Goal: Transaction & Acquisition: Purchase product/service

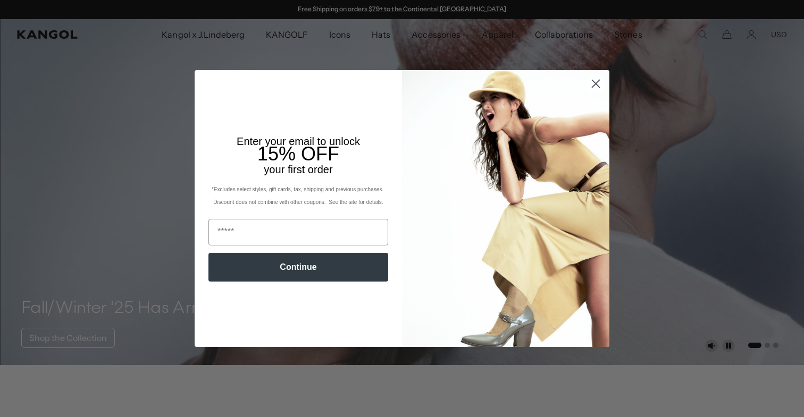
click at [597, 79] on circle "Close dialog" at bounding box center [596, 84] width 18 height 18
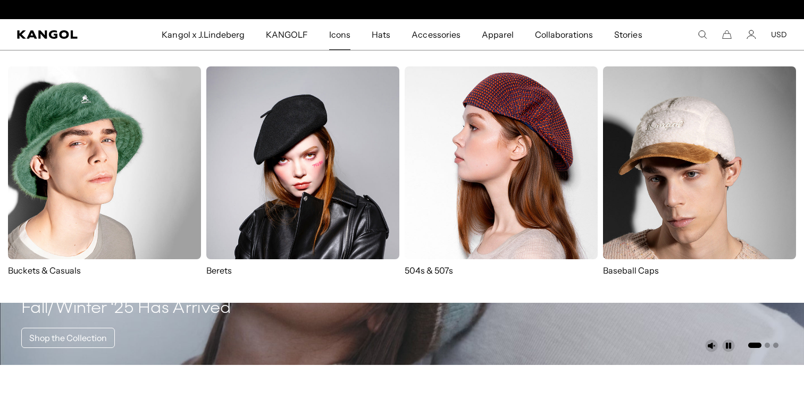
scroll to position [0, 219]
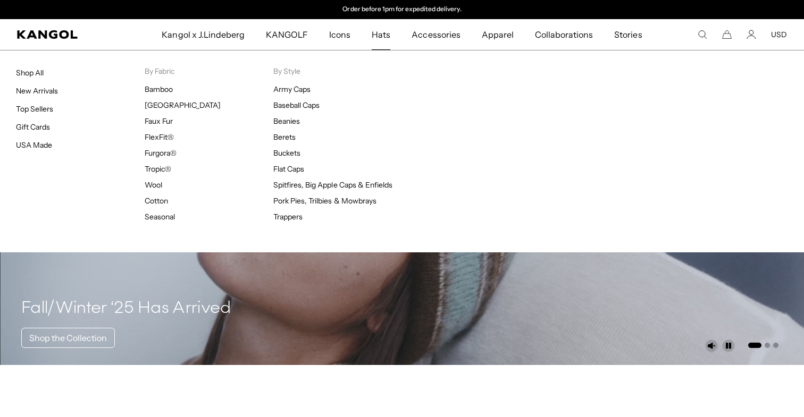
click at [373, 39] on link "Hats" at bounding box center [381, 34] width 40 height 31
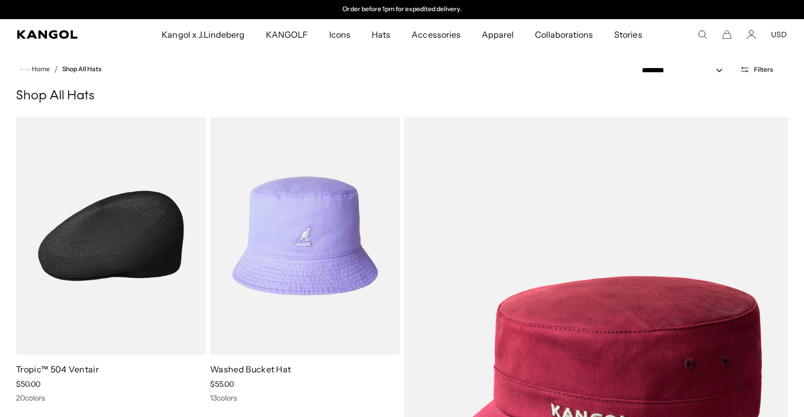
click at [121, 255] on img at bounding box center [111, 236] width 190 height 238
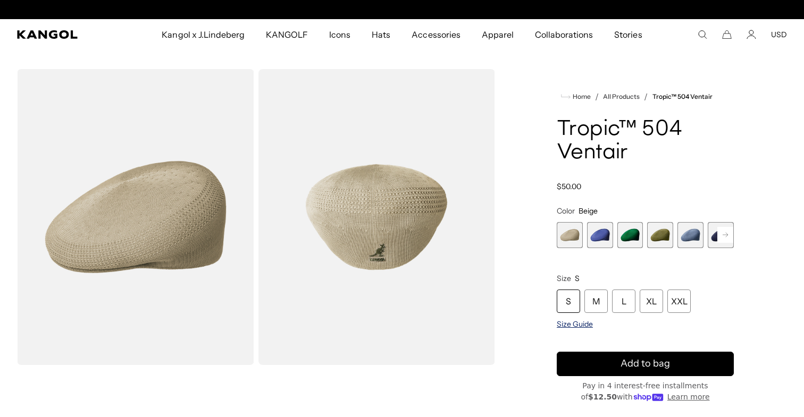
scroll to position [0, 219]
click at [561, 320] on span "Size Guide" at bounding box center [574, 324] width 36 height 10
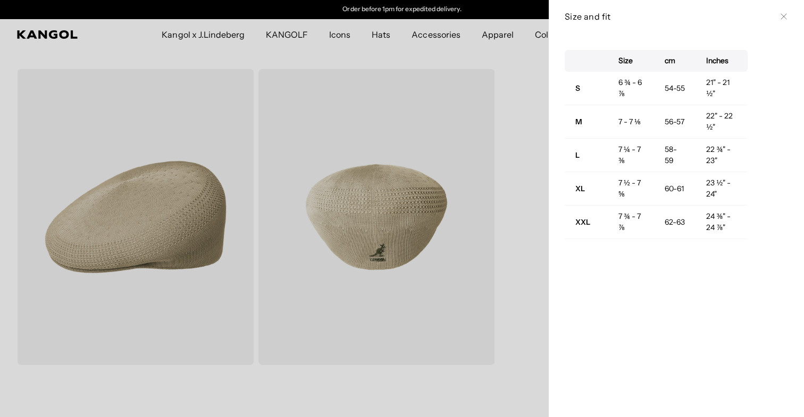
click at [785, 19] on icon at bounding box center [783, 16] width 6 height 6
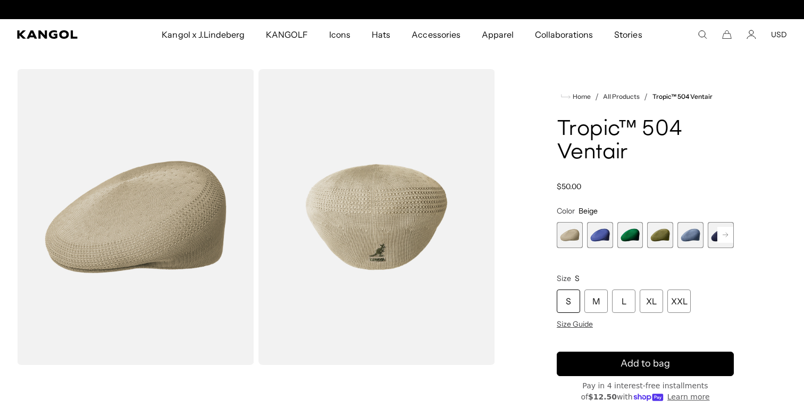
scroll to position [0, 0]
click at [650, 292] on div "XL" at bounding box center [650, 301] width 23 height 23
click at [734, 232] on div "Home / All Products / Tropic™ 504 Ventair Tropic™ 504 Ventair Regular price $50…" at bounding box center [644, 367] width 283 height 596
click at [729, 232] on rect at bounding box center [725, 235] width 16 height 16
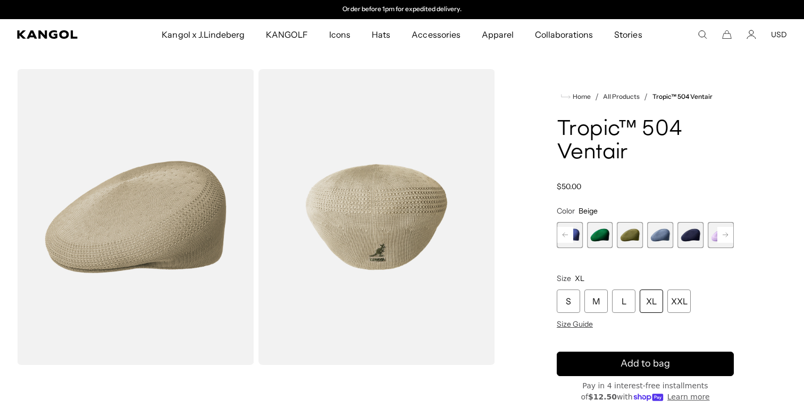
click at [695, 236] on span "6 of 22" at bounding box center [690, 235] width 26 height 26
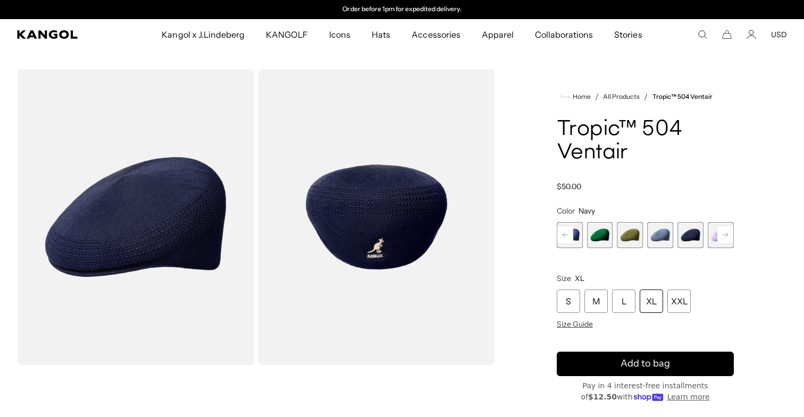
click at [728, 230] on rect at bounding box center [725, 235] width 16 height 16
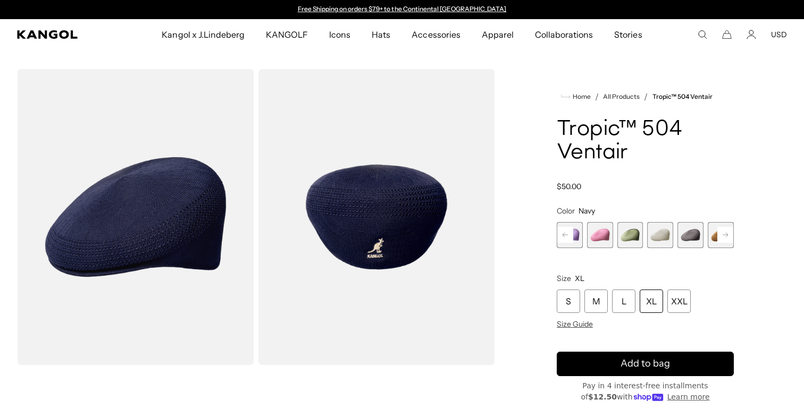
click at [728, 230] on rect at bounding box center [725, 235] width 16 height 16
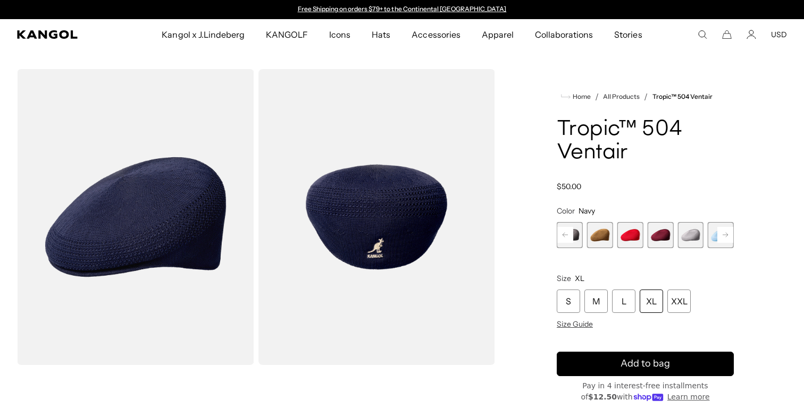
click at [728, 230] on rect at bounding box center [725, 235] width 16 height 16
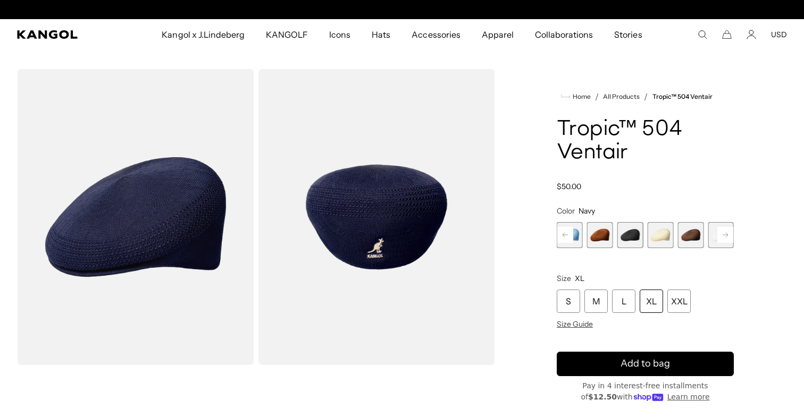
click at [626, 237] on span "18 of 22" at bounding box center [630, 235] width 26 height 26
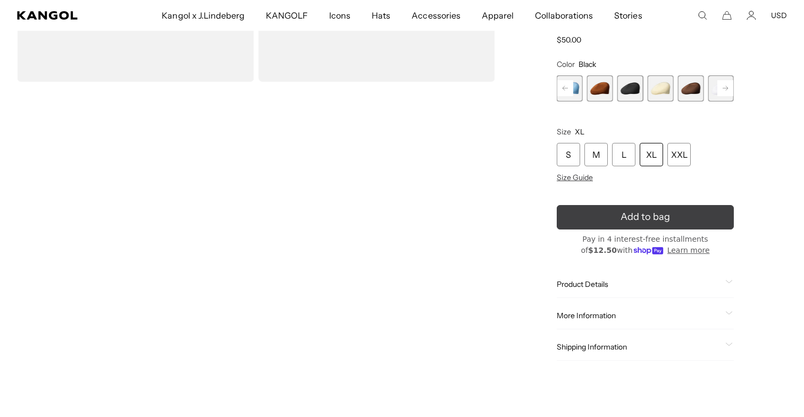
click at [634, 217] on span "Add to bag" at bounding box center [644, 217] width 49 height 14
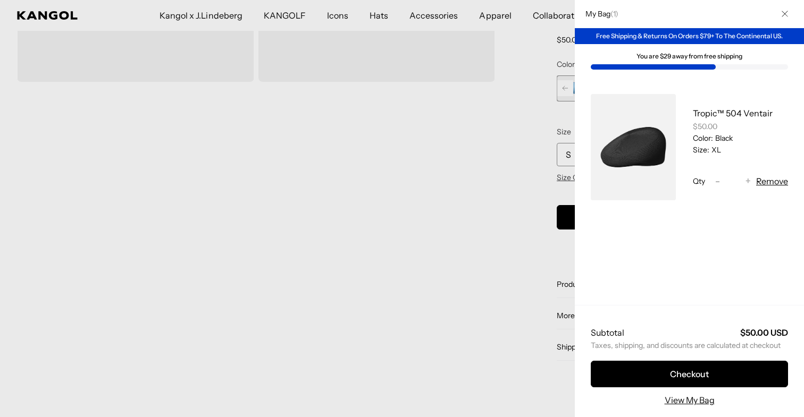
scroll to position [0, 219]
click at [532, 247] on div at bounding box center [402, 208] width 804 height 417
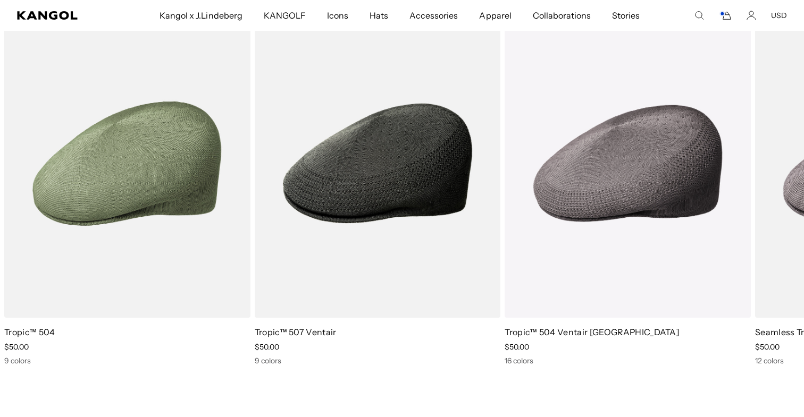
scroll to position [0, 0]
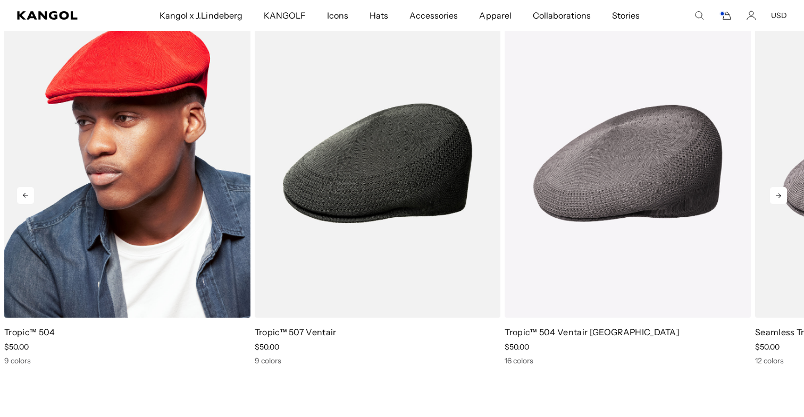
click at [124, 296] on img "1 of 5" at bounding box center [127, 163] width 246 height 309
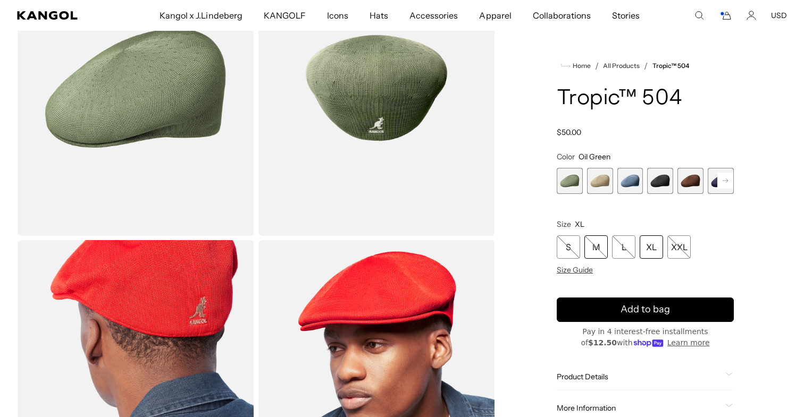
scroll to position [0, 219]
click at [599, 251] on div "M" at bounding box center [595, 246] width 23 height 23
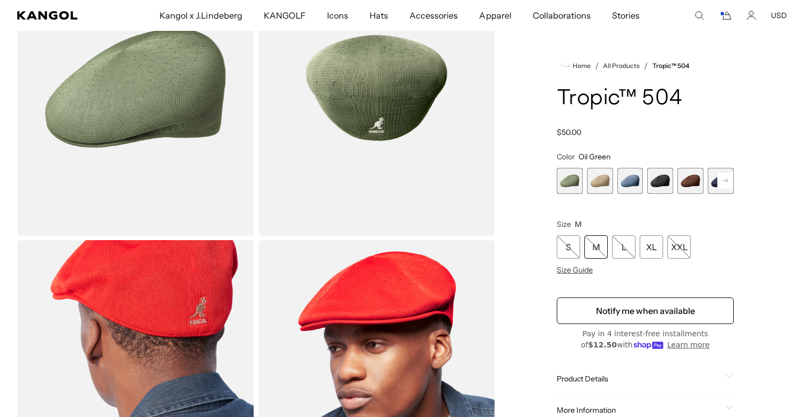
click at [600, 177] on span "2 of 9" at bounding box center [600, 181] width 26 height 26
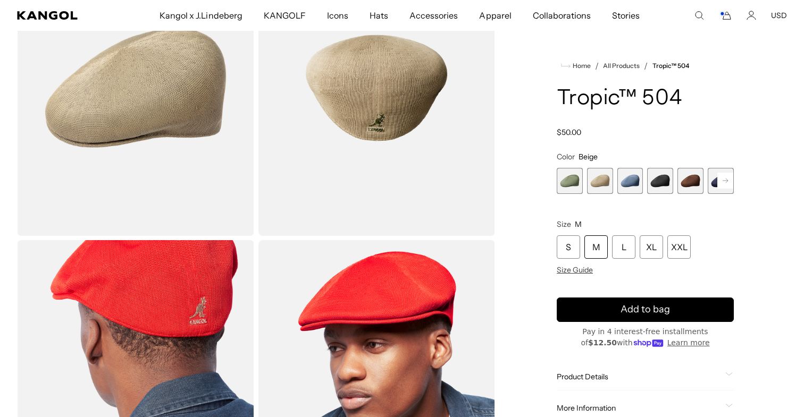
click at [621, 181] on span "3 of 9" at bounding box center [630, 181] width 26 height 26
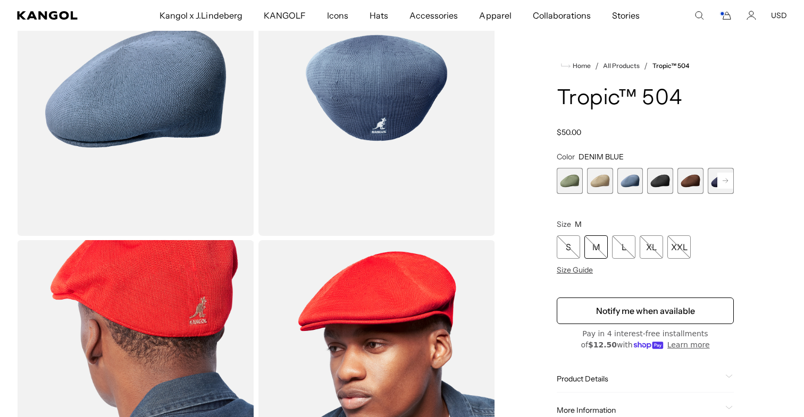
click at [661, 181] on span "4 of 9" at bounding box center [660, 181] width 26 height 26
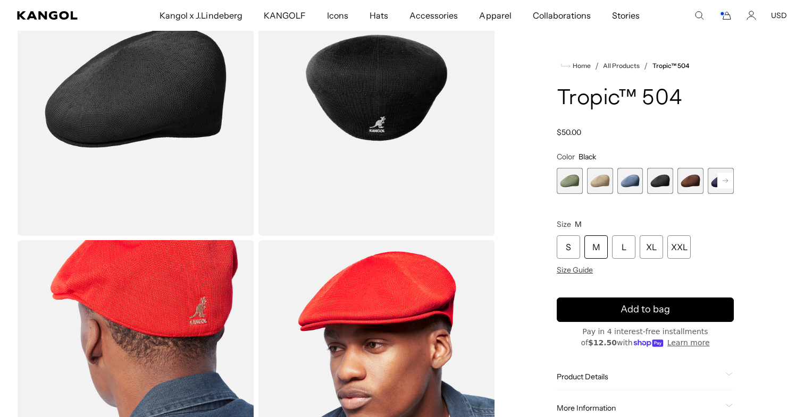
click at [687, 182] on span "5 of 9" at bounding box center [690, 181] width 26 height 26
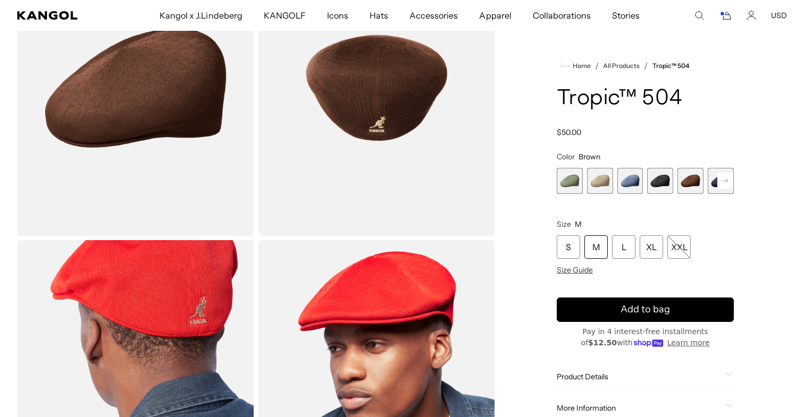
scroll to position [0, 219]
click at [730, 16] on icon "Cart" at bounding box center [725, 16] width 13 height 10
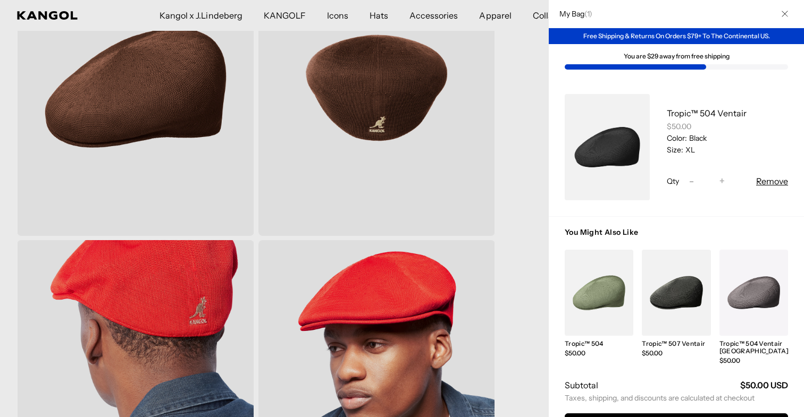
click at [685, 105] on div "Tropic™ 504 Ventair $50.00 Color: Black Size: XL Qty Decrease quantity for Trop…" at bounding box center [718, 147] width 138 height 106
click at [685, 111] on link "Tropic™ 504 Ventair" at bounding box center [707, 113] width 80 height 11
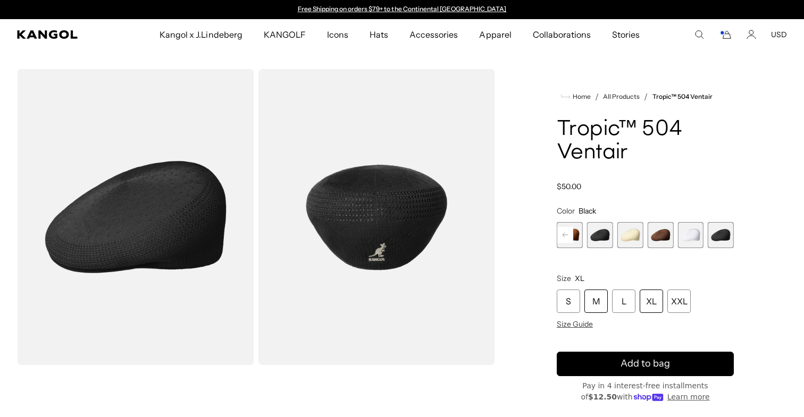
click at [595, 299] on div "M" at bounding box center [595, 301] width 23 height 23
click at [665, 232] on span "20 of 22" at bounding box center [660, 235] width 26 height 26
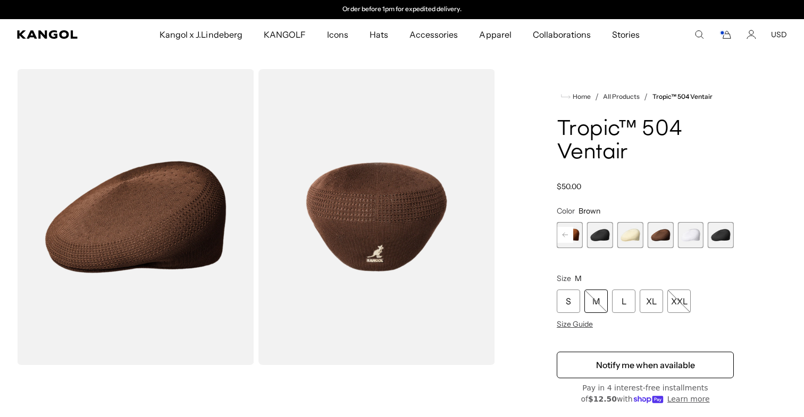
click at [575, 238] on span "17 of 22" at bounding box center [569, 235] width 26 height 26
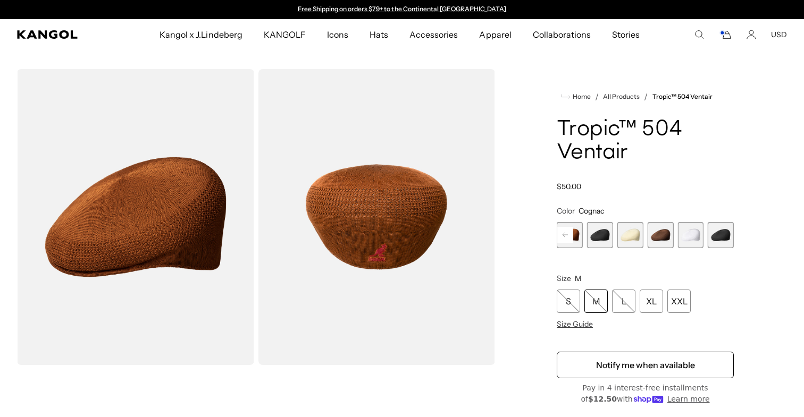
click at [654, 237] on span "20 of 22" at bounding box center [660, 235] width 26 height 26
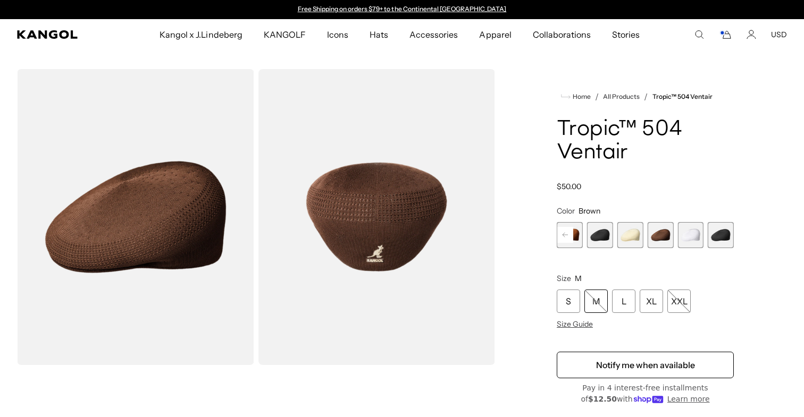
click at [687, 241] on span "21 of 22" at bounding box center [690, 235] width 26 height 26
click at [722, 233] on span "22 of 22" at bounding box center [720, 235] width 26 height 26
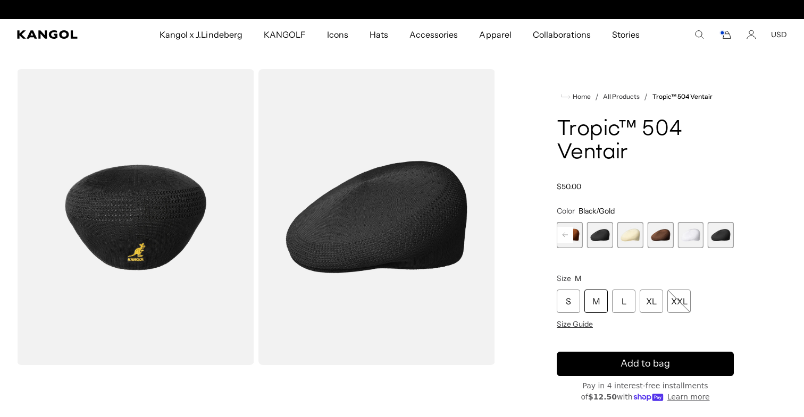
scroll to position [0, 219]
click at [700, 236] on span "21 of 22" at bounding box center [690, 235] width 26 height 26
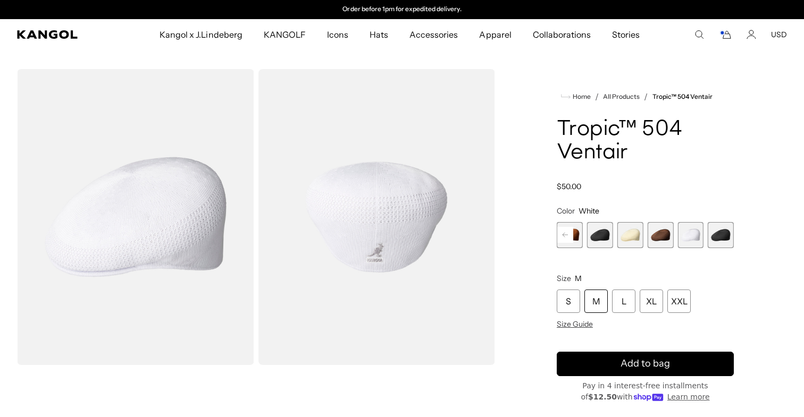
click at [560, 236] on rect at bounding box center [565, 235] width 16 height 16
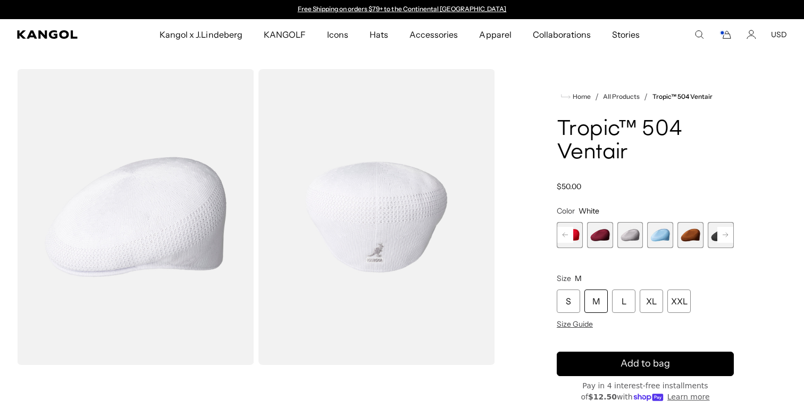
click at [651, 237] on span "16 of 22" at bounding box center [660, 235] width 26 height 26
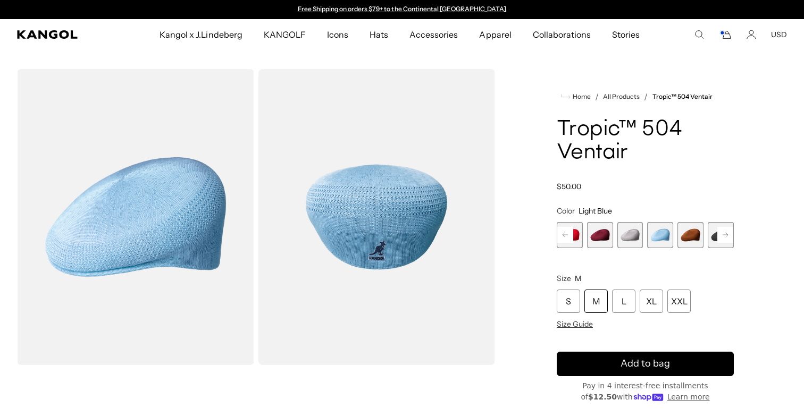
click at [563, 232] on rect at bounding box center [565, 235] width 16 height 16
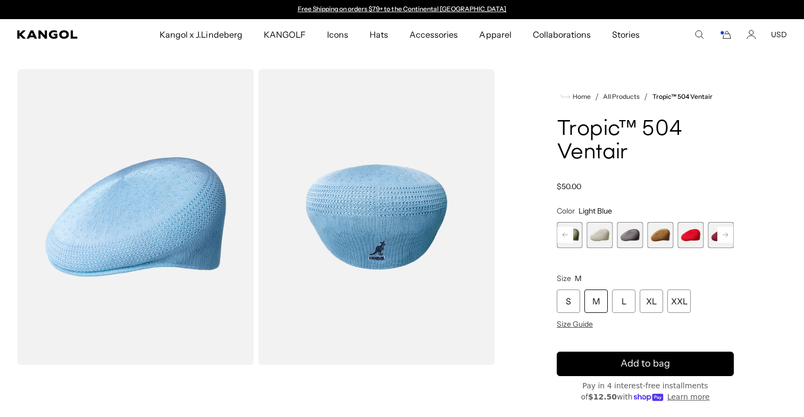
click at [563, 232] on rect at bounding box center [565, 235] width 16 height 16
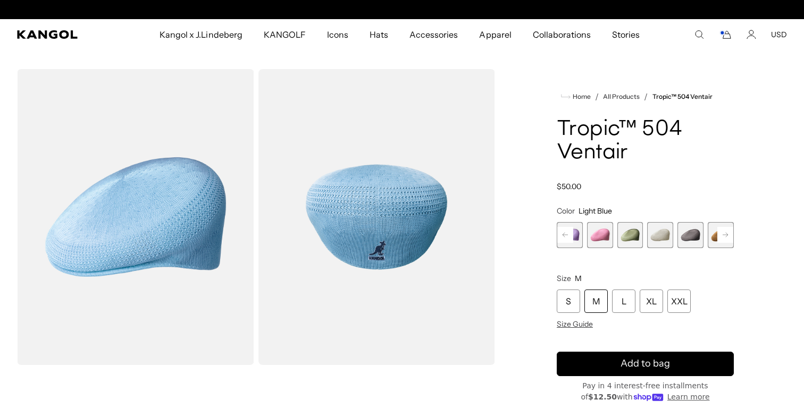
click at [563, 232] on rect at bounding box center [565, 235] width 16 height 16
click at [657, 238] on span "8 of 22" at bounding box center [660, 235] width 26 height 26
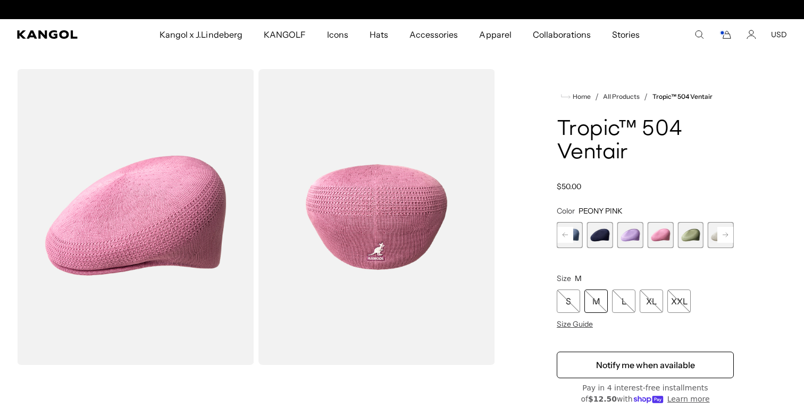
scroll to position [0, 219]
click at [626, 229] on span "7 of 22" at bounding box center [630, 235] width 26 height 26
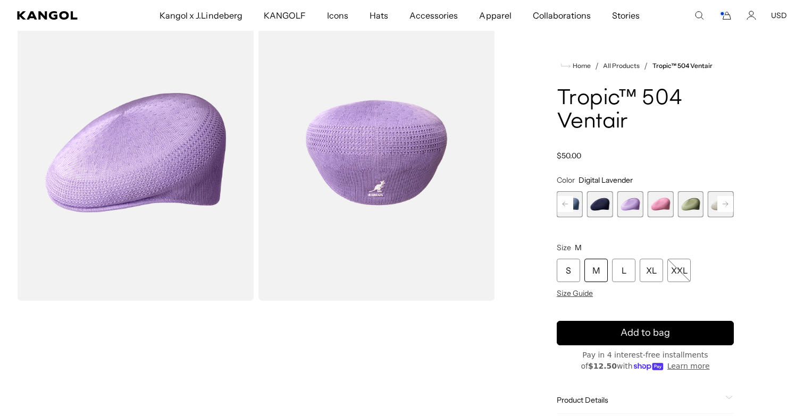
scroll to position [57, 0]
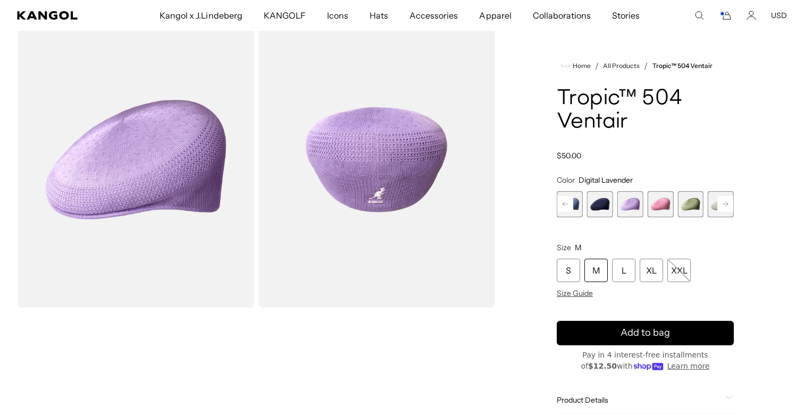
click at [600, 207] on span "6 of 22" at bounding box center [600, 204] width 26 height 26
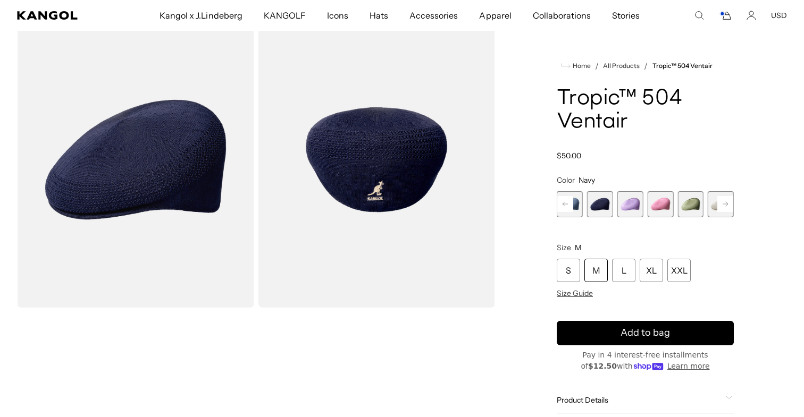
scroll to position [0, 219]
click at [569, 200] on rect at bounding box center [565, 204] width 16 height 16
click at [569, 201] on rect at bounding box center [565, 204] width 16 height 16
click at [634, 195] on span "4 of 22" at bounding box center [630, 204] width 26 height 26
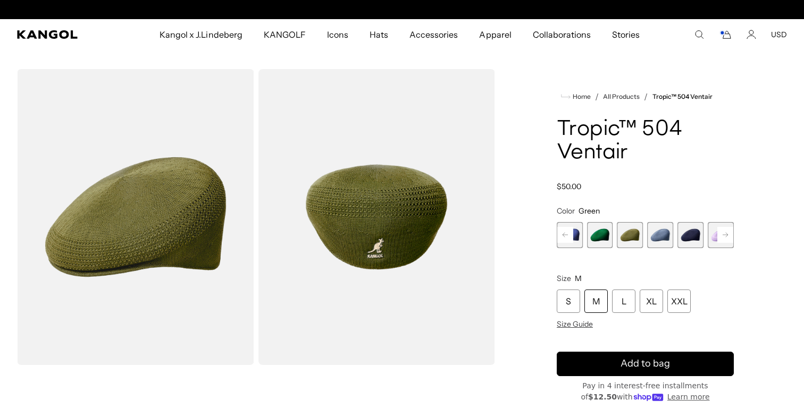
click at [563, 230] on rect at bounding box center [565, 235] width 16 height 16
click at [563, 230] on span "1 of 22" at bounding box center [569, 235] width 26 height 26
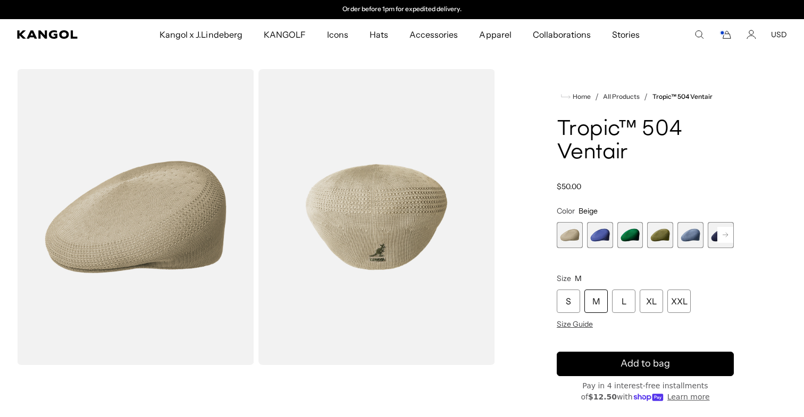
click at [597, 235] on span "2 of 22" at bounding box center [600, 235] width 26 height 26
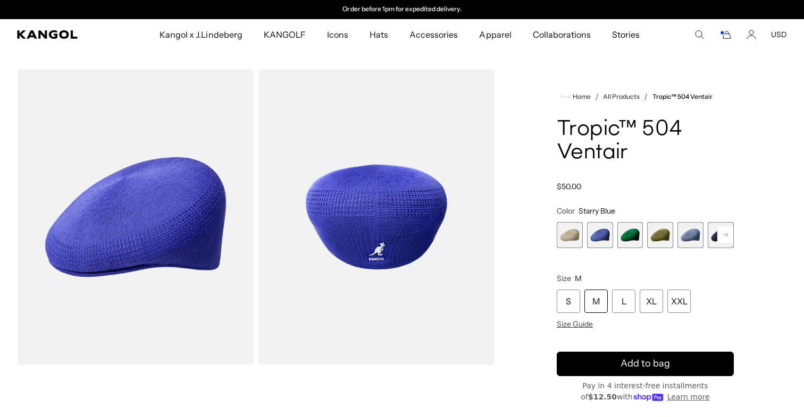
click at [630, 229] on span "3 of 22" at bounding box center [630, 235] width 26 height 26
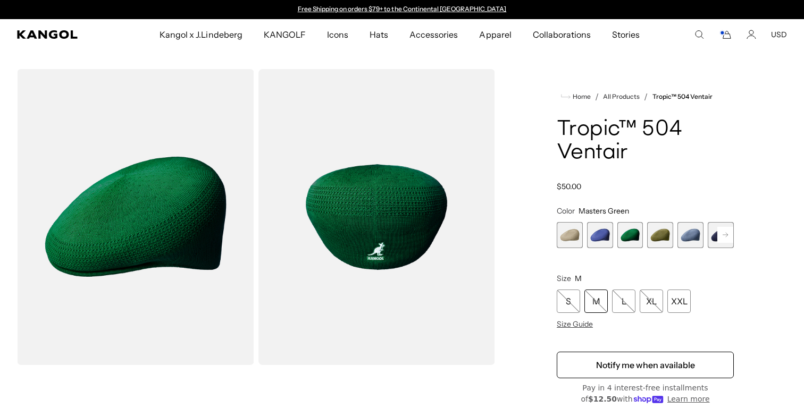
click at [688, 236] on span "5 of 22" at bounding box center [690, 235] width 26 height 26
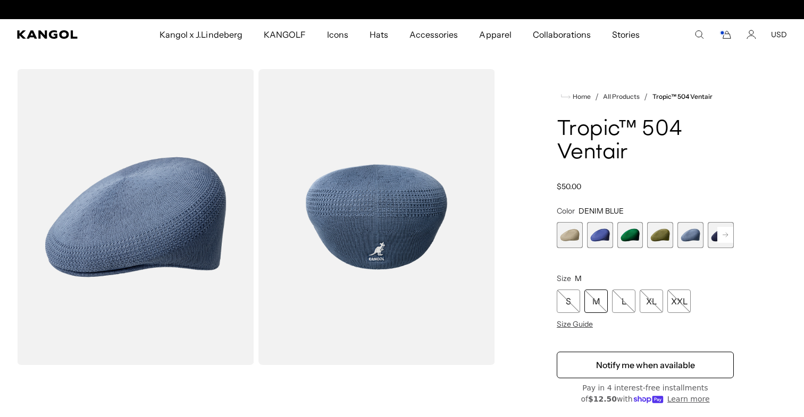
scroll to position [0, 219]
click at [726, 234] on rect at bounding box center [725, 235] width 16 height 16
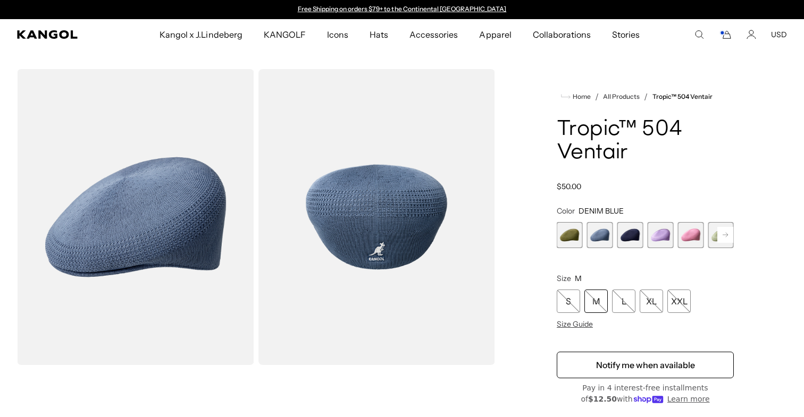
click at [726, 234] on rect at bounding box center [725, 235] width 16 height 16
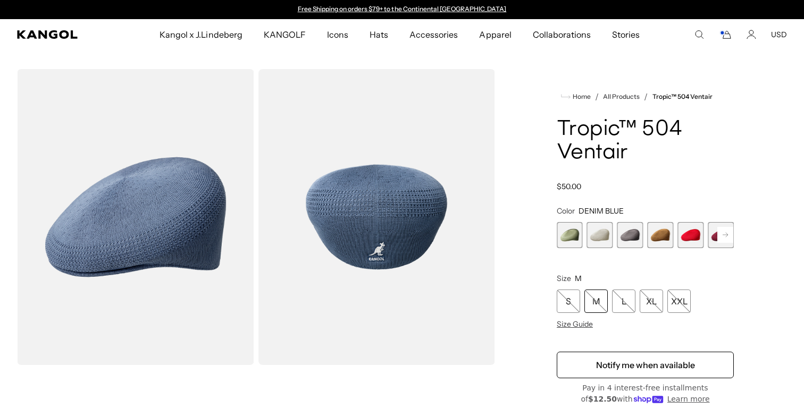
click at [726, 234] on rect at bounding box center [725, 235] width 16 height 16
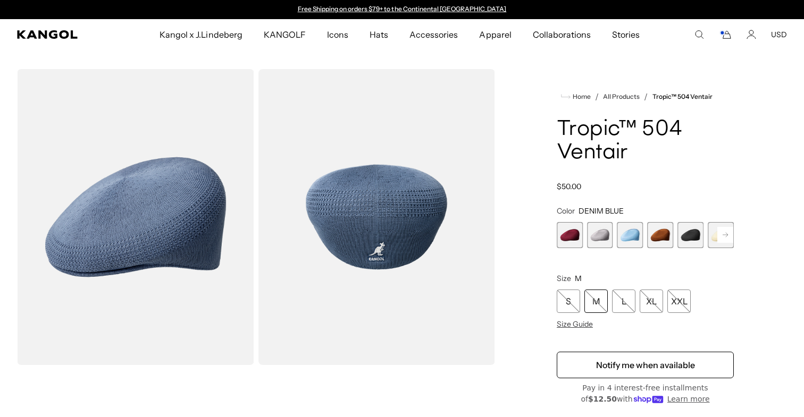
click at [726, 234] on rect at bounding box center [725, 235] width 16 height 16
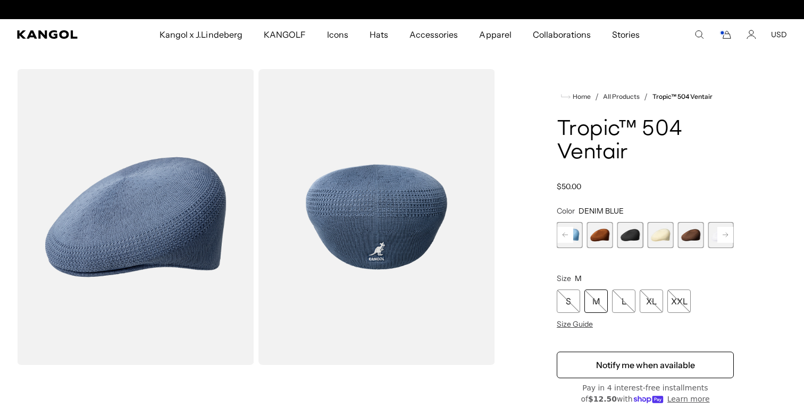
scroll to position [0, 219]
click at [639, 237] on span "18 of 22" at bounding box center [630, 235] width 26 height 26
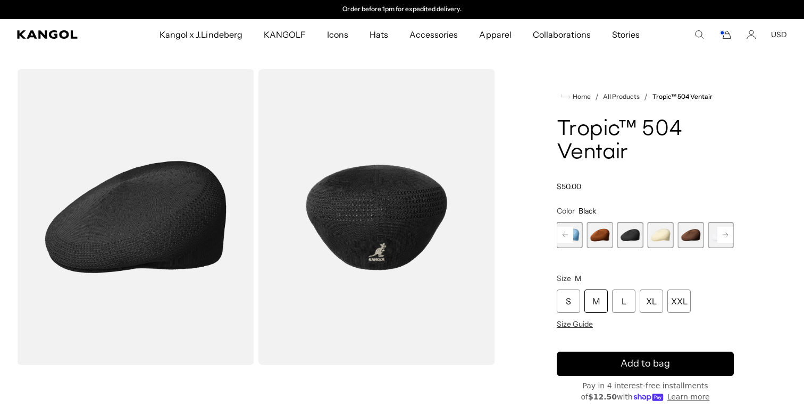
click at [600, 297] on div "M" at bounding box center [595, 301] width 23 height 23
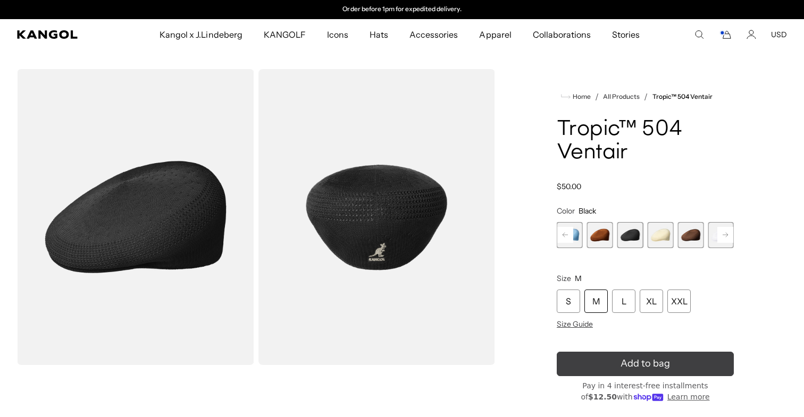
click at [601, 375] on button "Add to bag" at bounding box center [644, 364] width 177 height 24
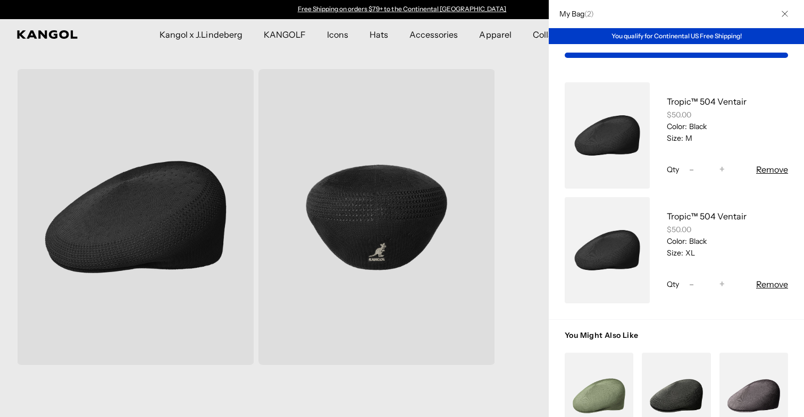
click at [541, 242] on div at bounding box center [402, 208] width 804 height 417
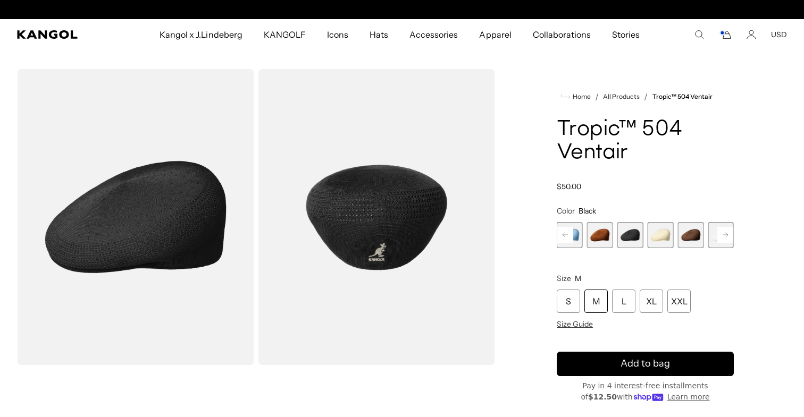
scroll to position [0, 219]
click at [721, 36] on icon "Cart" at bounding box center [725, 35] width 13 height 10
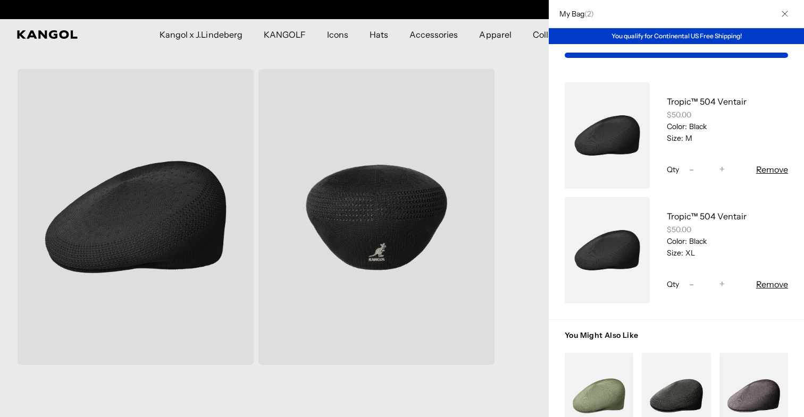
scroll to position [0, 0]
click at [501, 122] on div at bounding box center [402, 208] width 804 height 417
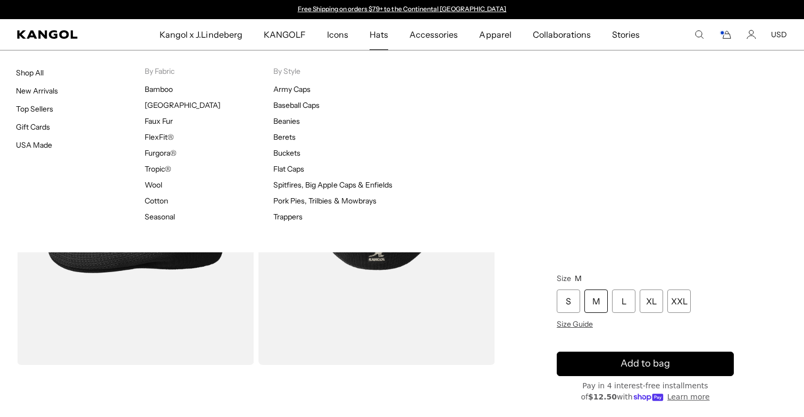
click at [380, 26] on span "Hats" at bounding box center [378, 34] width 19 height 31
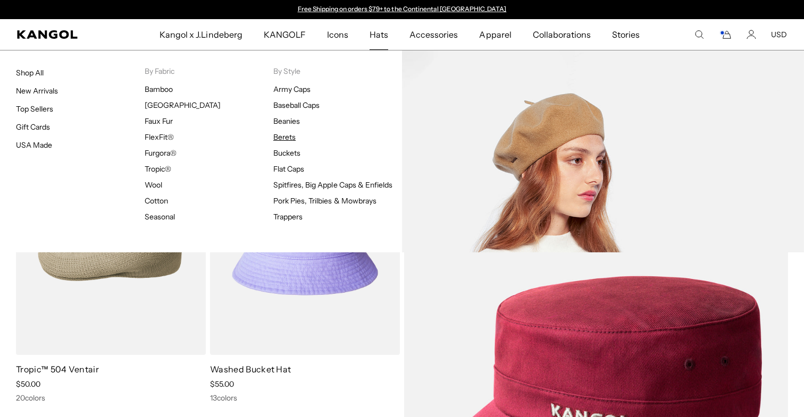
click at [280, 139] on link "Berets" at bounding box center [284, 137] width 22 height 10
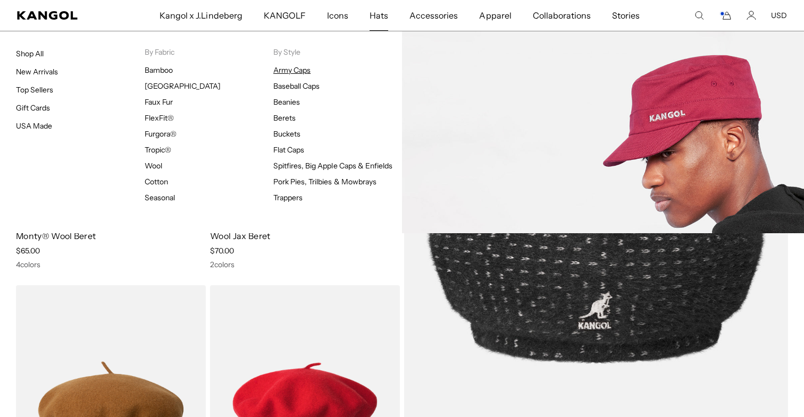
click at [291, 71] on link "Army Caps" at bounding box center [291, 70] width 37 height 10
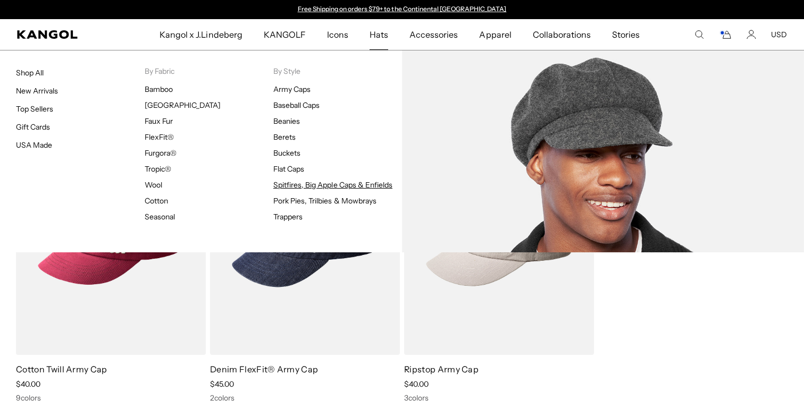
click at [318, 182] on link "Spitfires, Big Apple Caps & Enfields" at bounding box center [332, 185] width 119 height 10
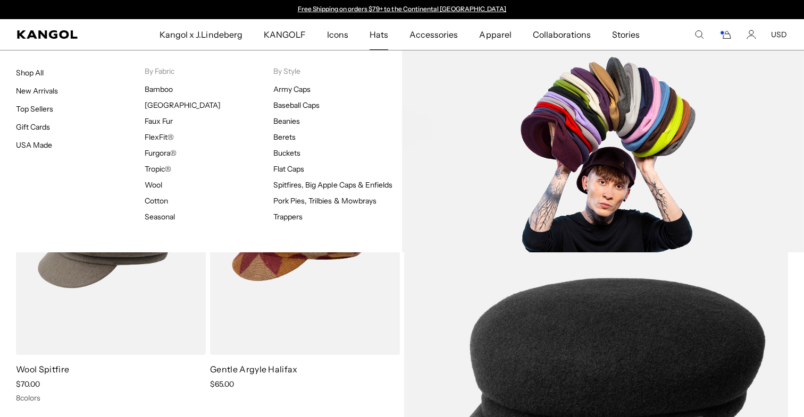
click at [273, 170] on li "Tropic®" at bounding box center [209, 169] width 129 height 10
click at [280, 168] on link "Flat Caps" at bounding box center [288, 169] width 31 height 10
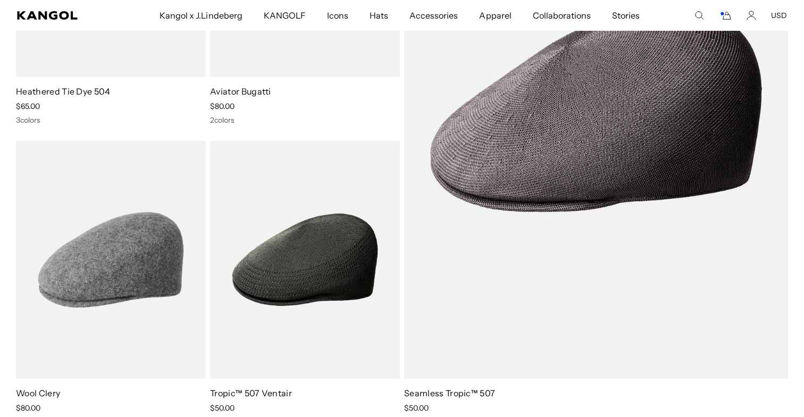
click at [755, 12] on icon "Account" at bounding box center [751, 16] width 10 height 10
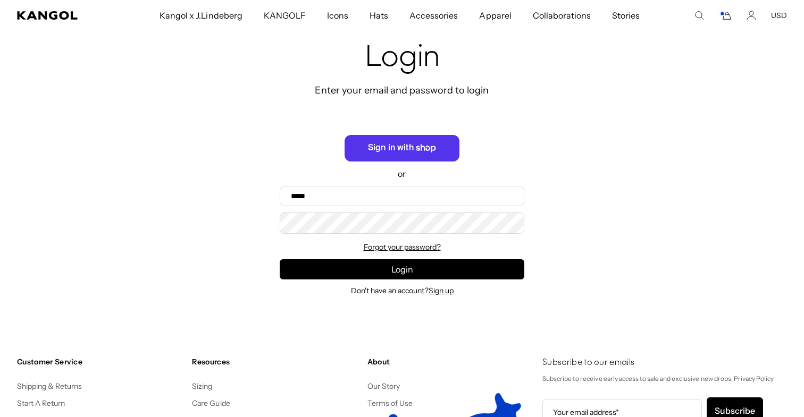
scroll to position [66, 0]
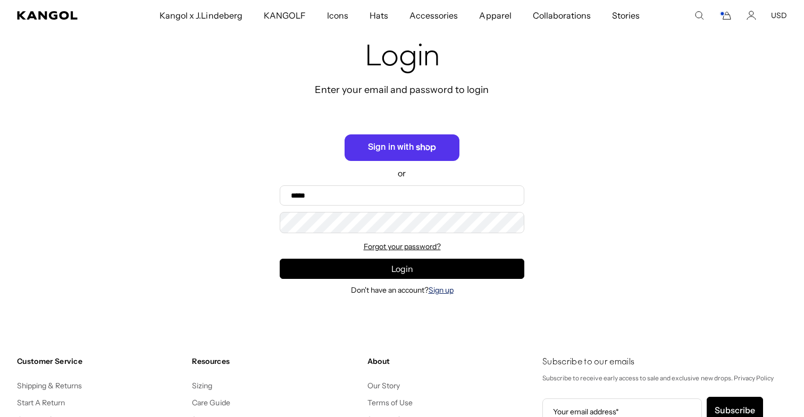
click at [447, 293] on link "Sign up" at bounding box center [440, 290] width 25 height 10
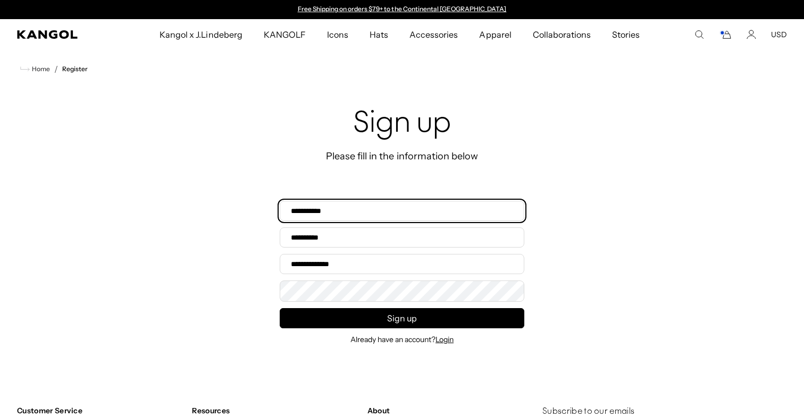
click at [432, 214] on input "First name*" at bounding box center [402, 211] width 244 height 20
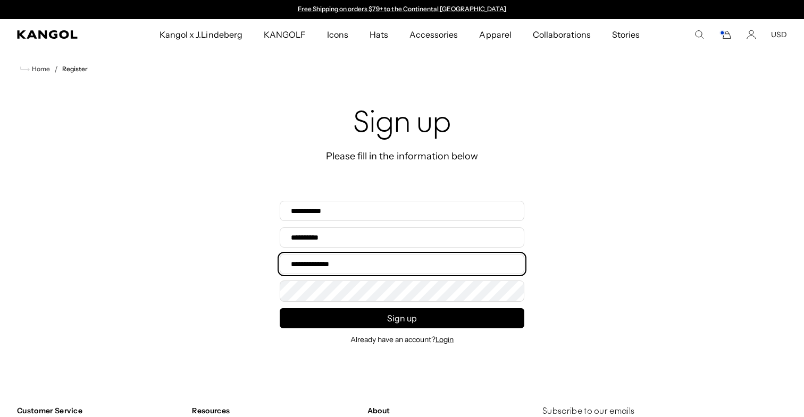
click at [359, 264] on input "Email address*" at bounding box center [402, 264] width 244 height 20
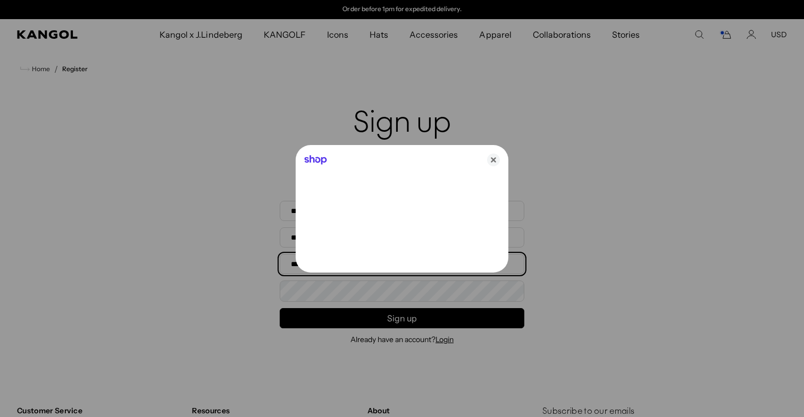
type input "**********"
click at [491, 160] on icon "Close" at bounding box center [493, 160] width 13 height 13
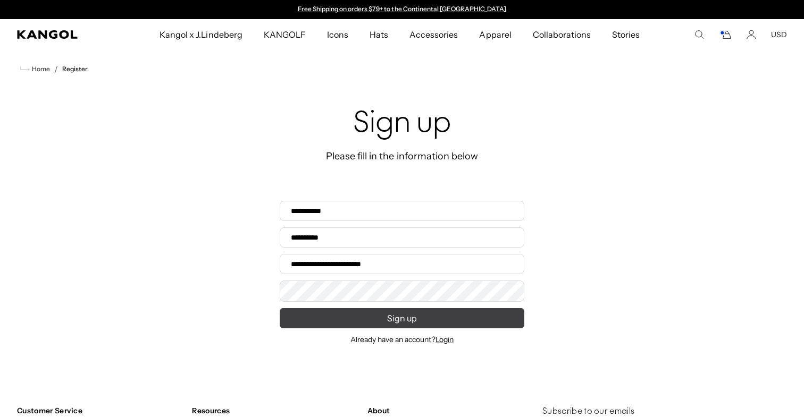
click at [391, 318] on button "Sign up" at bounding box center [402, 318] width 244 height 20
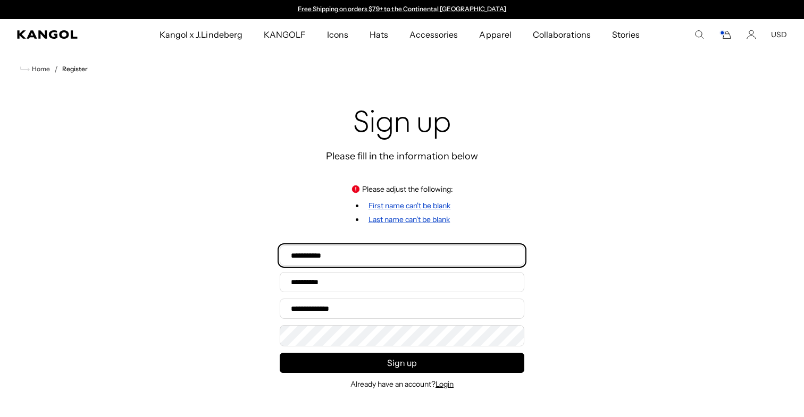
click at [415, 249] on input "First name*" at bounding box center [402, 256] width 244 height 20
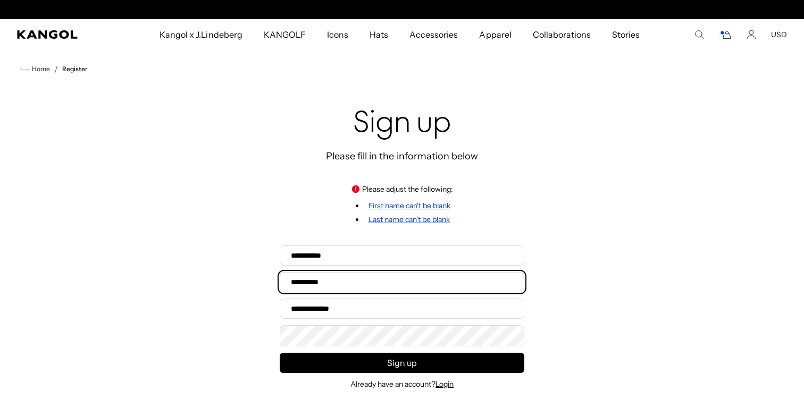
click at [387, 283] on input "Last name*" at bounding box center [402, 282] width 244 height 20
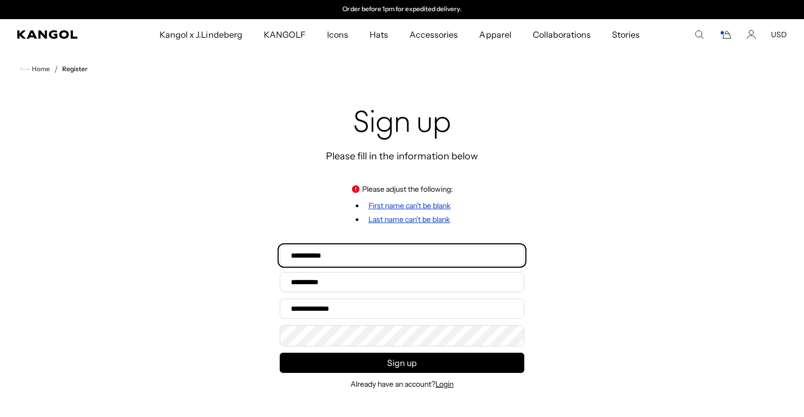
click at [394, 253] on input "First name*" at bounding box center [402, 256] width 244 height 20
type input "*********"
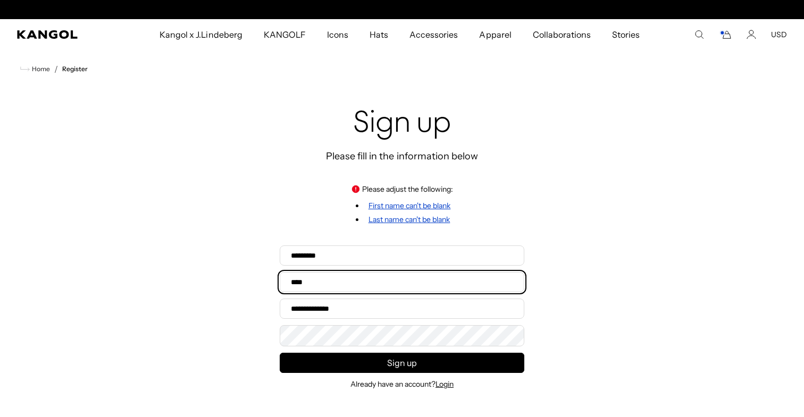
scroll to position [0, 0]
type input "****"
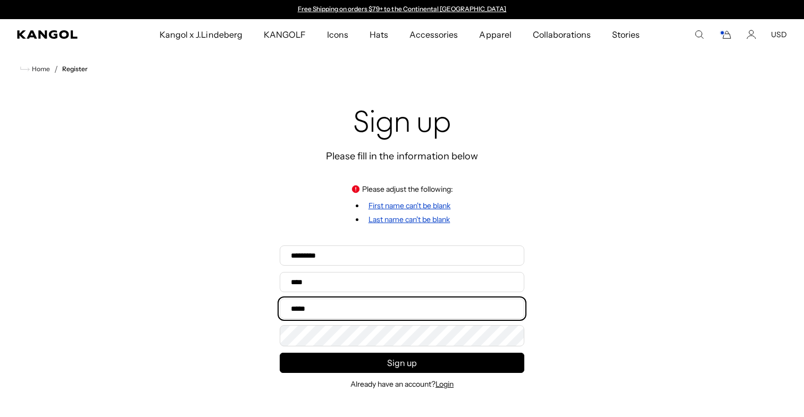
type input "**********"
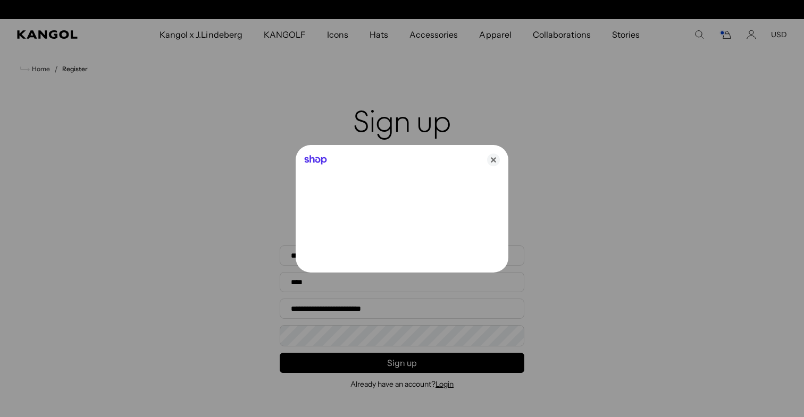
scroll to position [0, 219]
click at [490, 162] on icon "Close" at bounding box center [493, 160] width 13 height 13
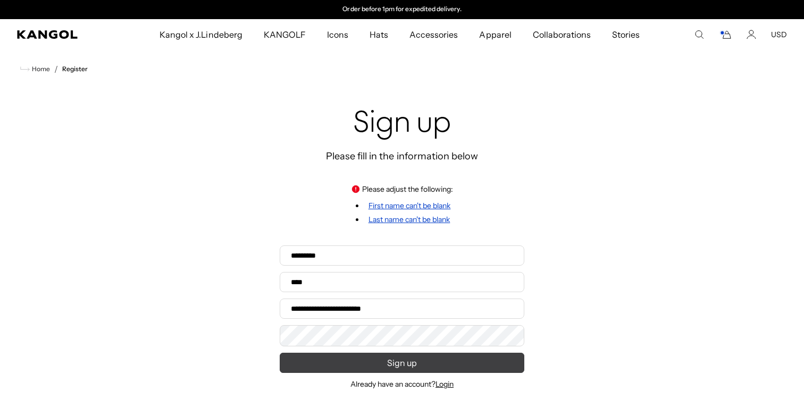
click at [378, 364] on button "Sign up" at bounding box center [402, 363] width 244 height 20
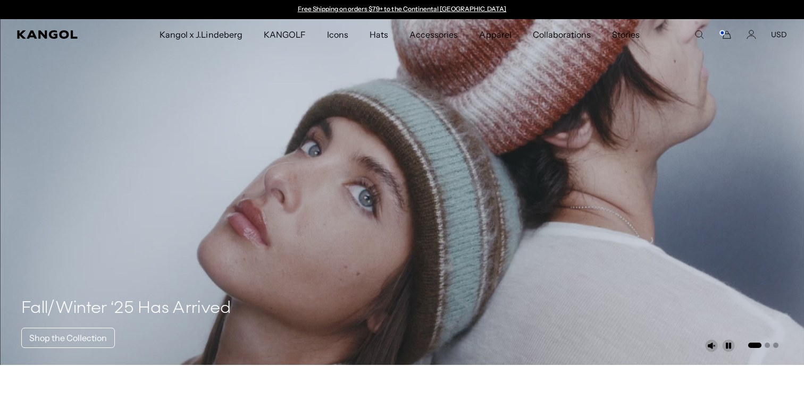
click at [725, 36] on icon "Cart" at bounding box center [725, 35] width 13 height 10
